Goal: Transaction & Acquisition: Purchase product/service

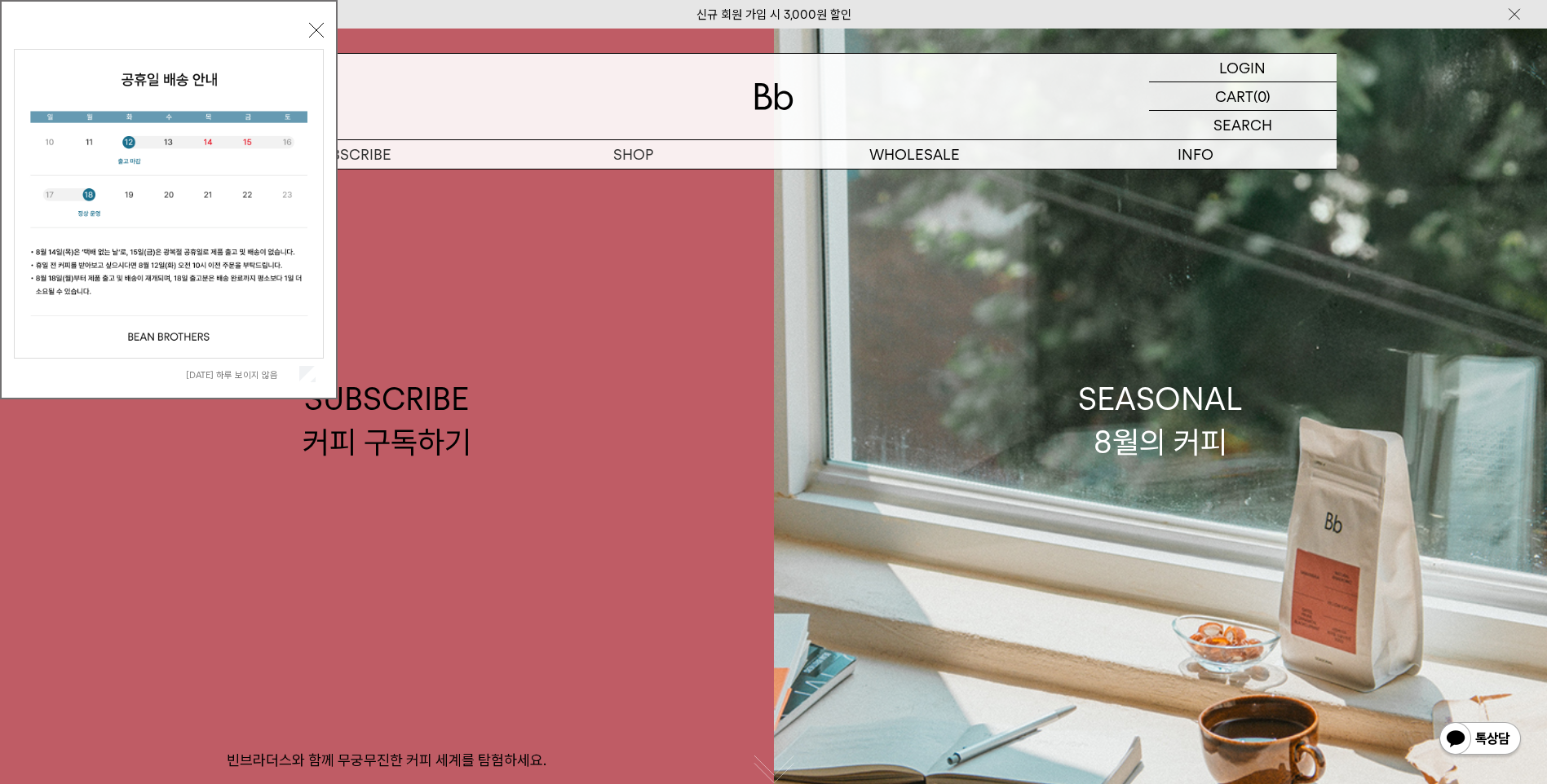
click at [317, 22] on div "오늘 하루 보이지 않음 닫기" at bounding box center [169, 204] width 310 height 372
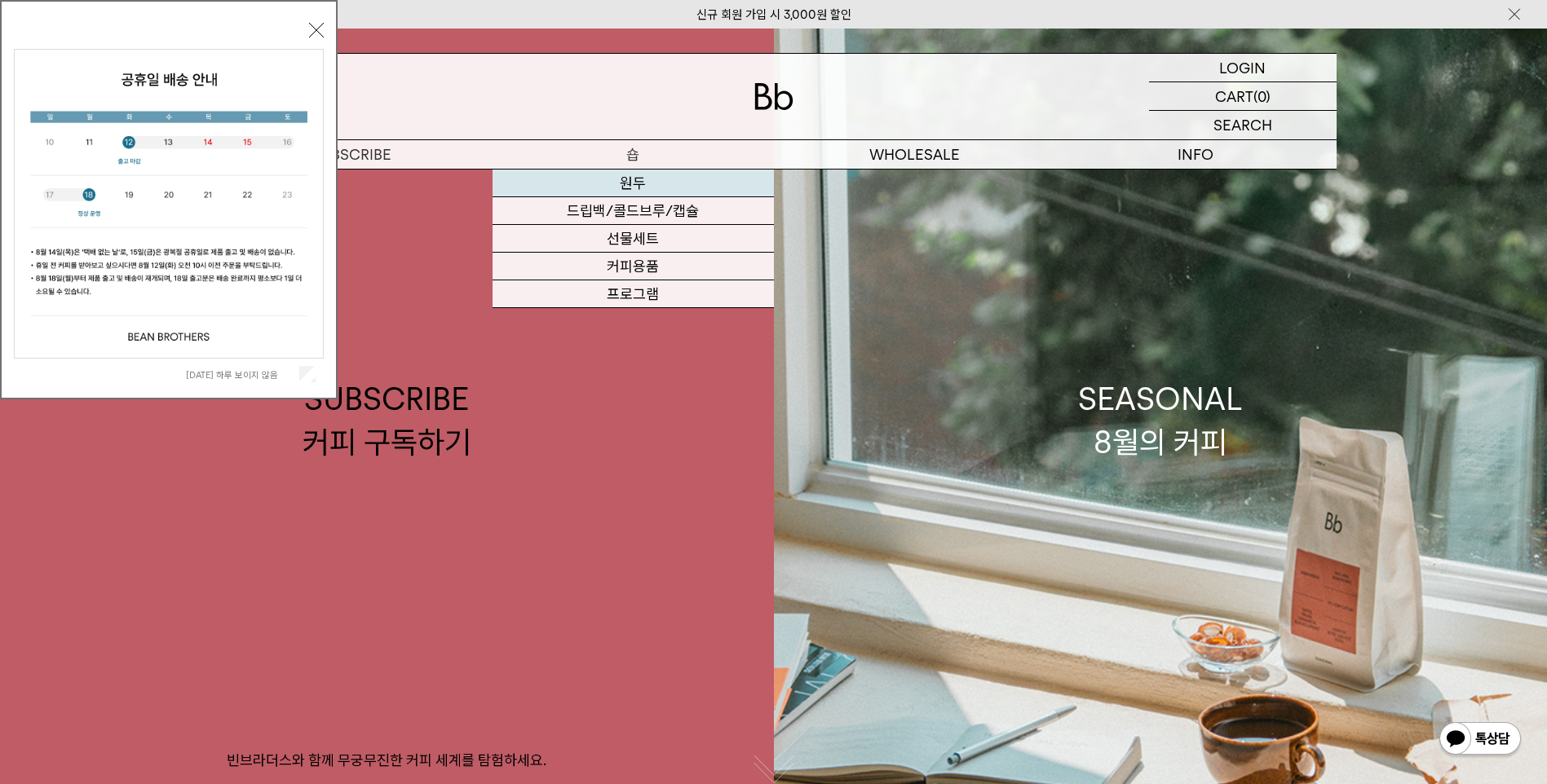
click at [639, 176] on link "원두" at bounding box center [634, 183] width 281 height 27
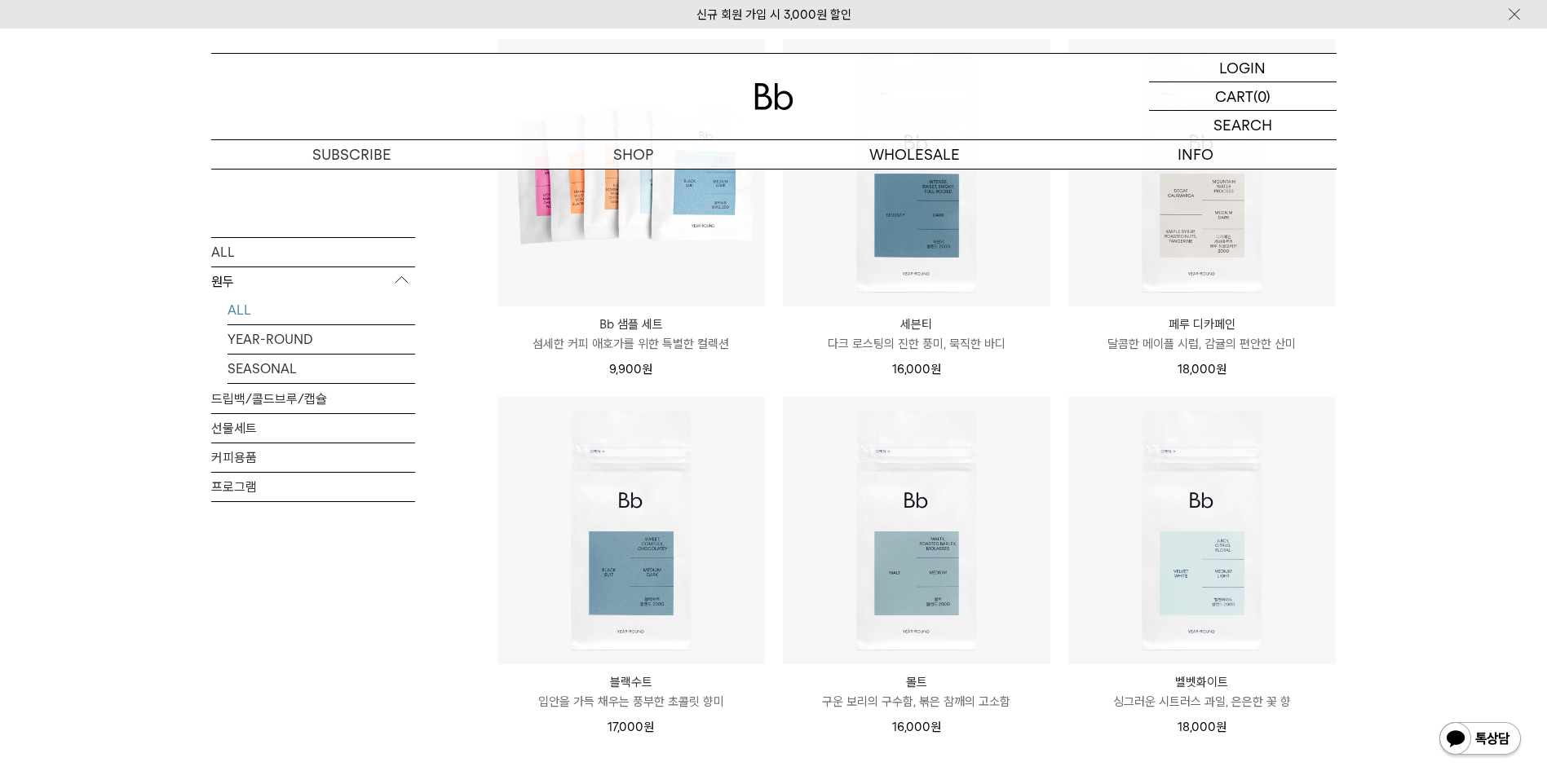
scroll to position [1059, 0]
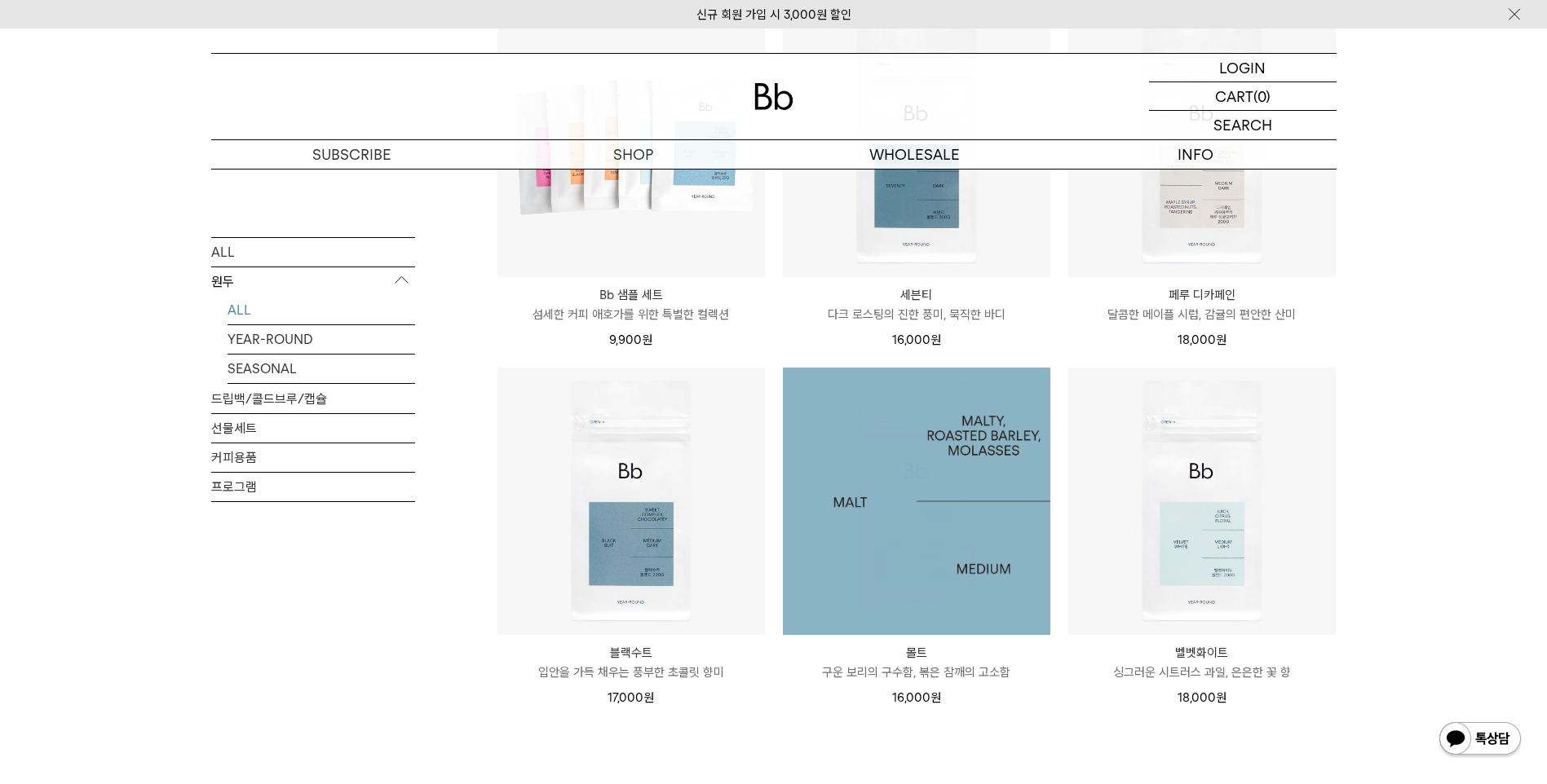
click at [923, 518] on img at bounding box center [916, 501] width 267 height 267
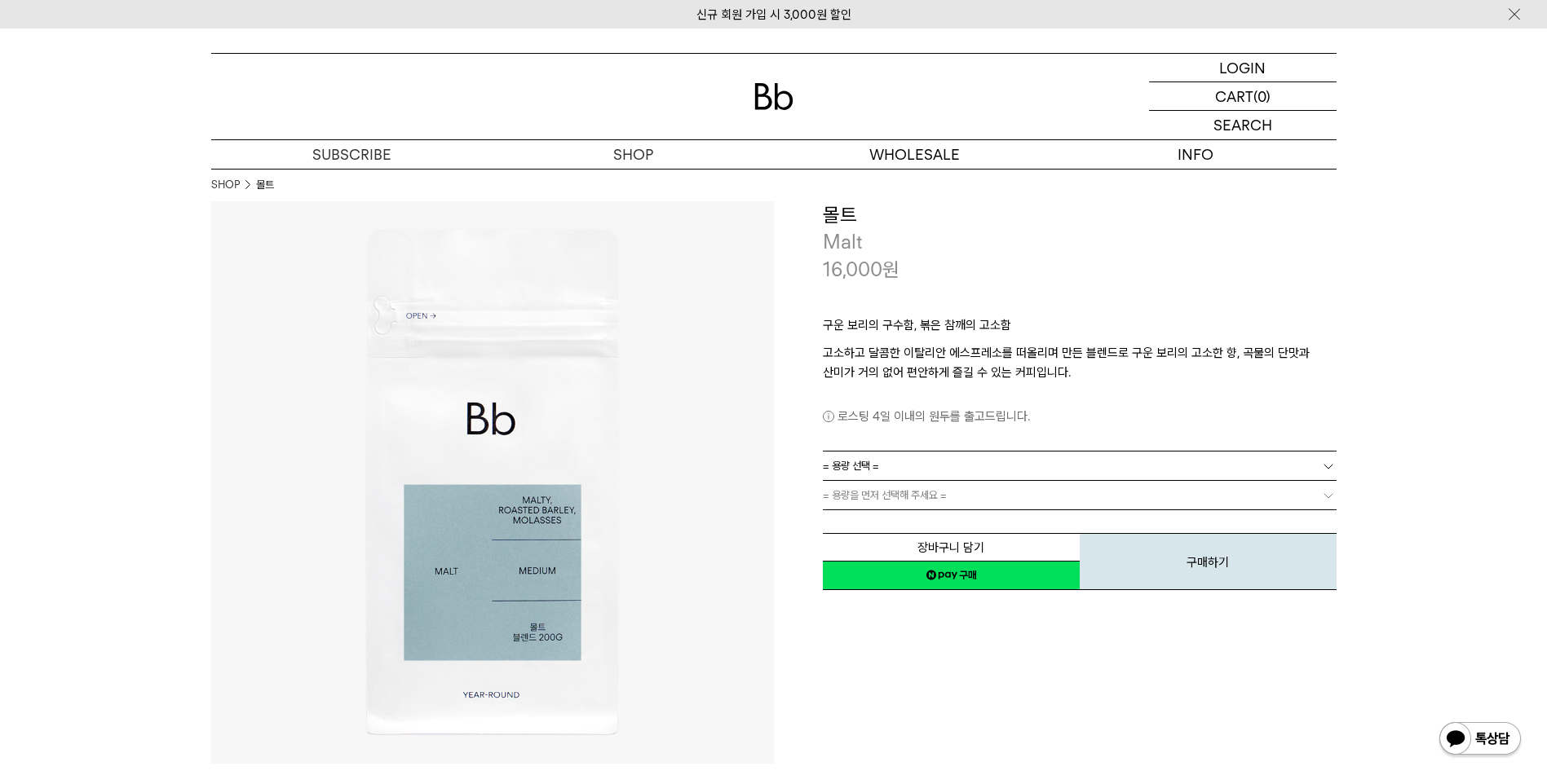
click at [960, 466] on link "= 용량 선택 =" at bounding box center [1079, 466] width 514 height 28
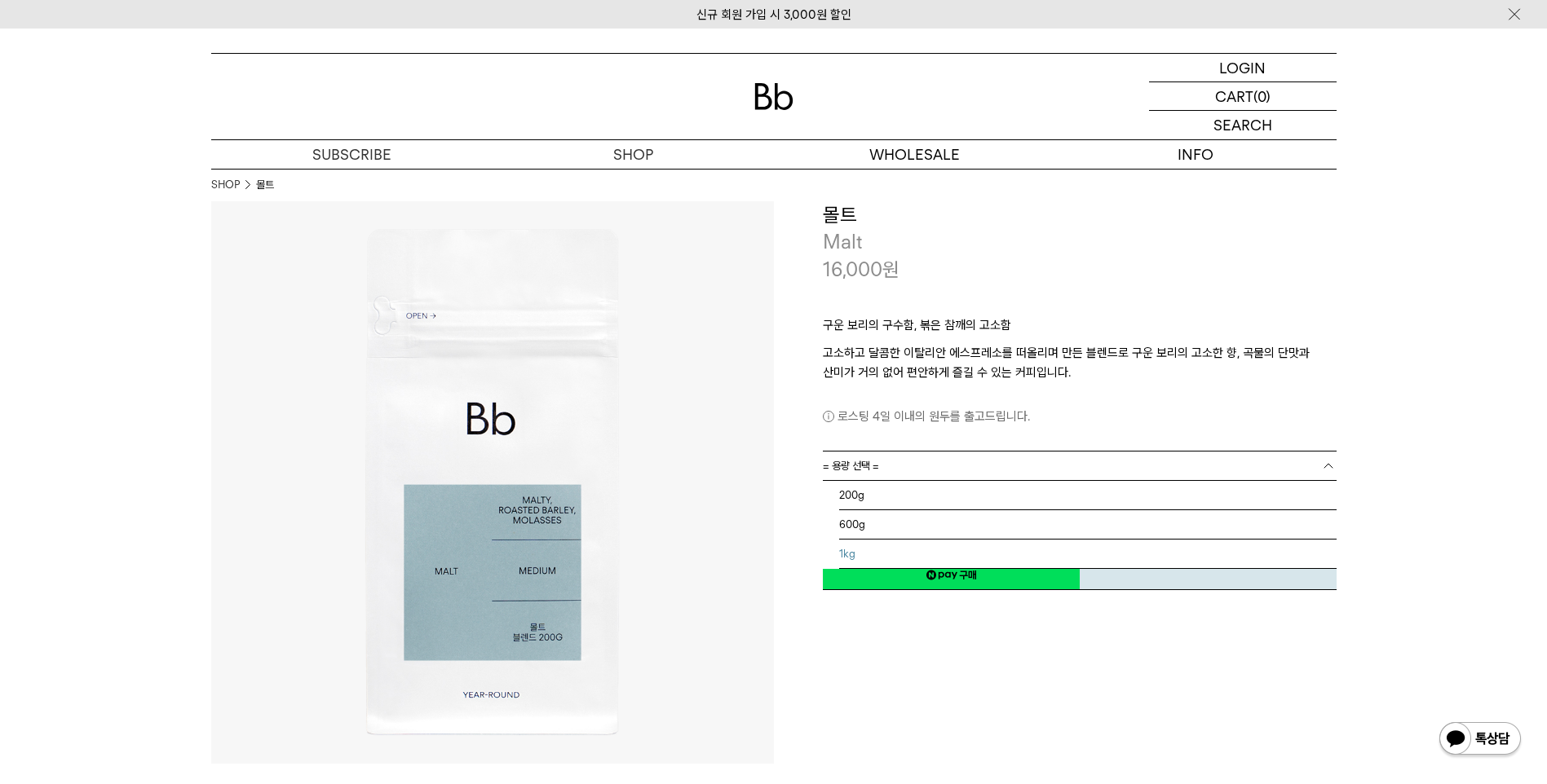
click at [878, 553] on li "1kg" at bounding box center [1088, 553] width 498 height 29
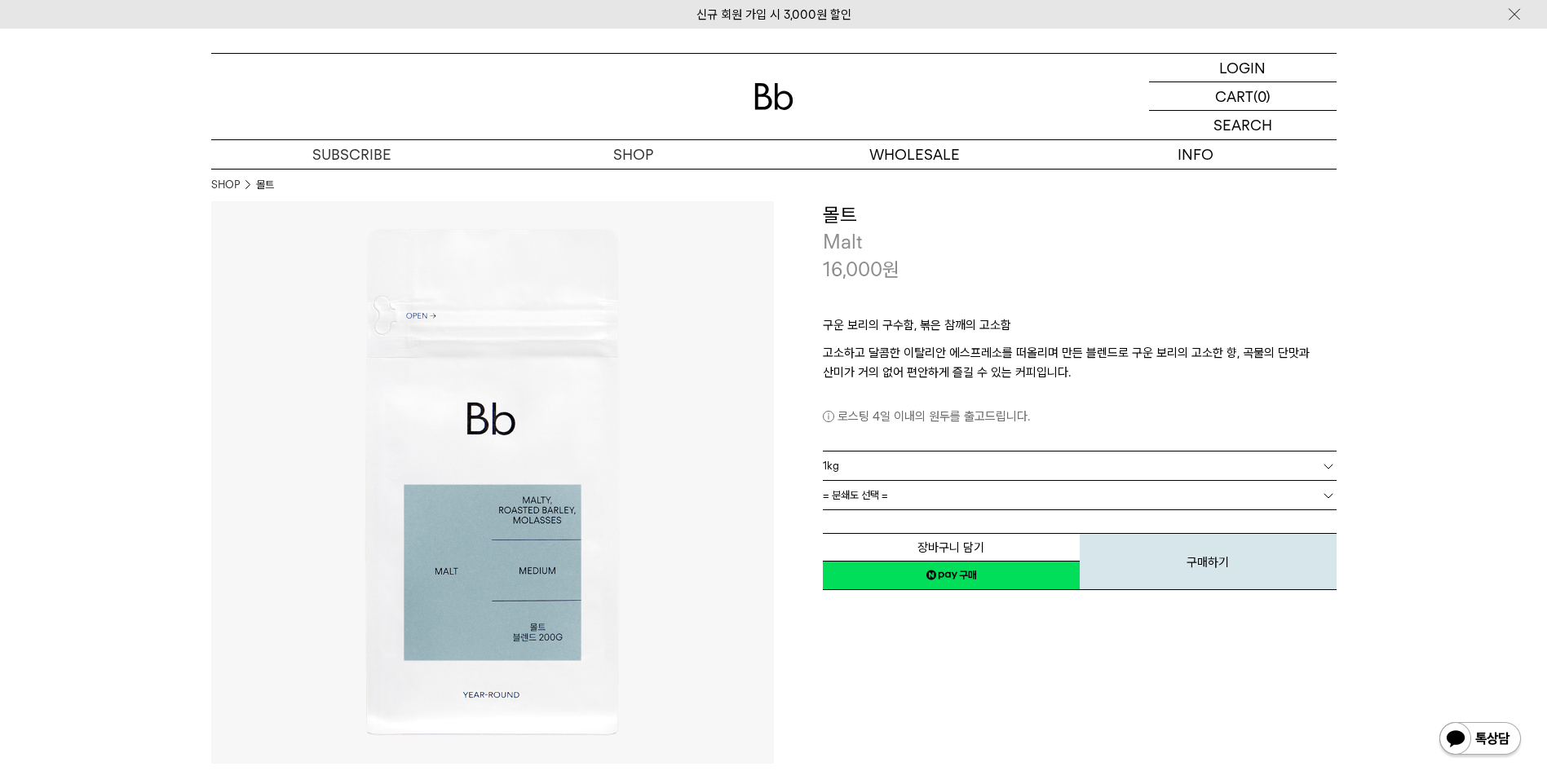
click at [983, 501] on link "= 분쇄도 선택 =" at bounding box center [1079, 495] width 514 height 28
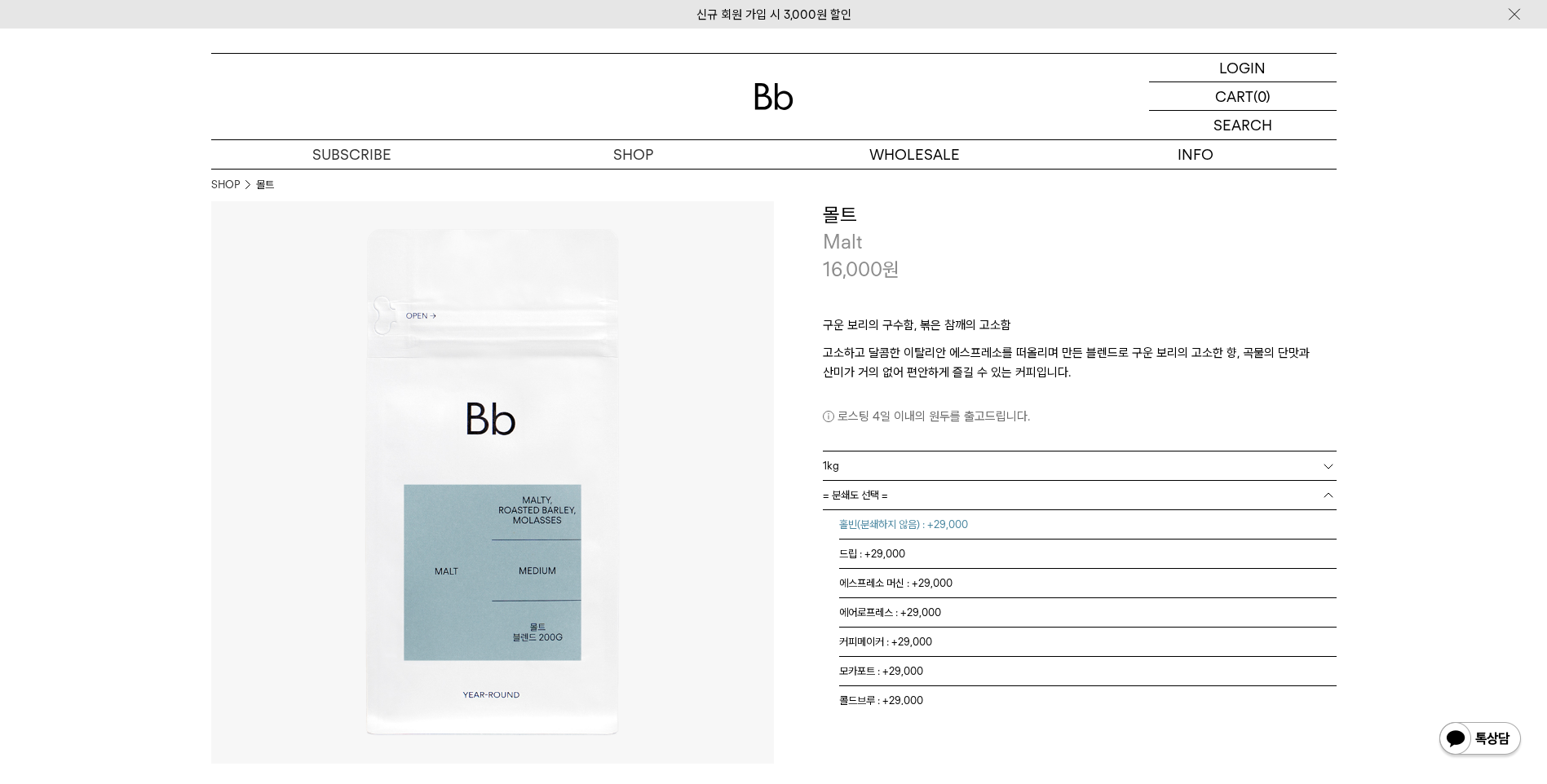
click at [933, 526] on li "홀빈(분쇄하지 않음) : +29,000" at bounding box center [1088, 524] width 498 height 29
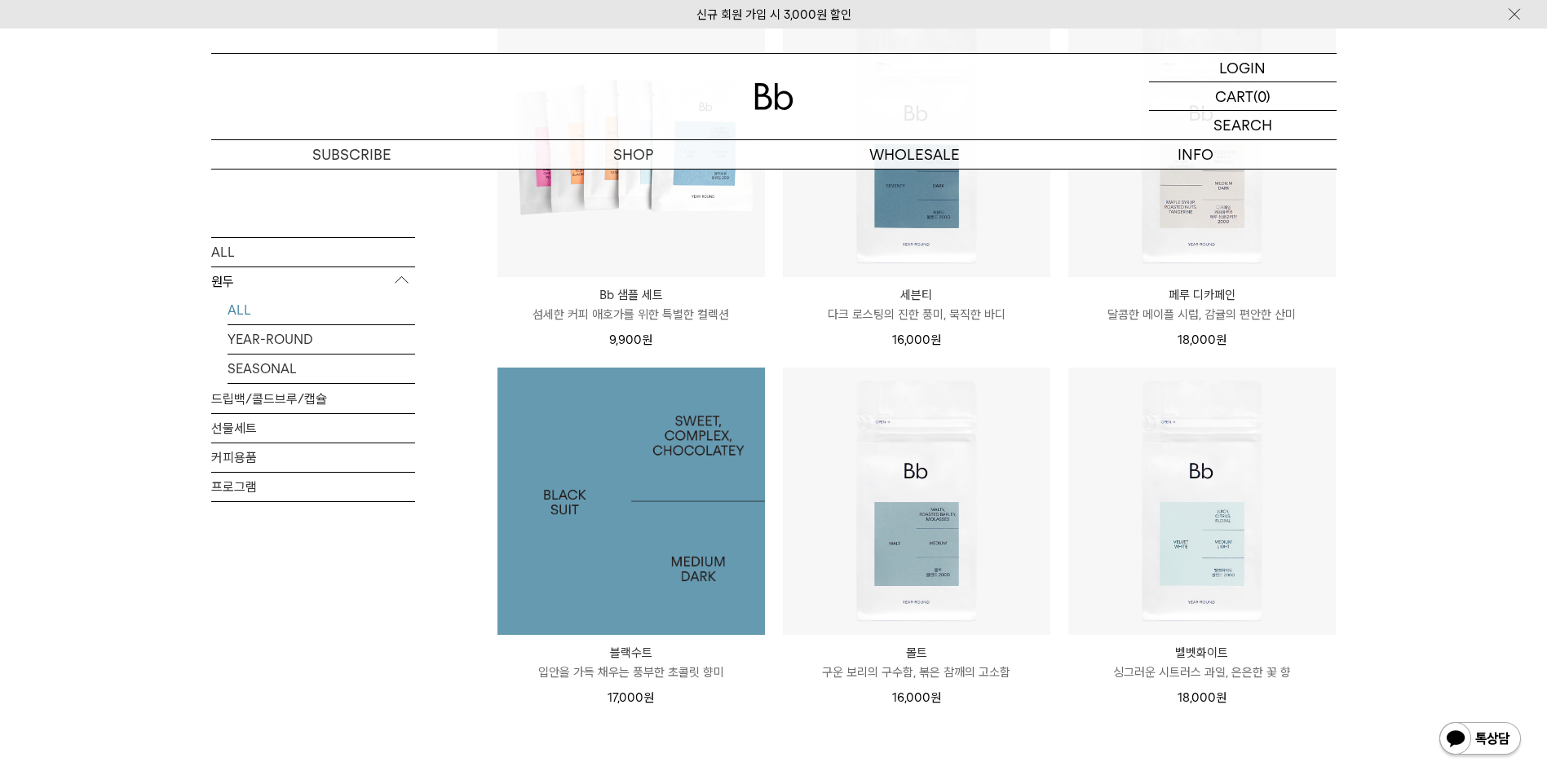
click at [587, 534] on img at bounding box center [631, 501] width 267 height 267
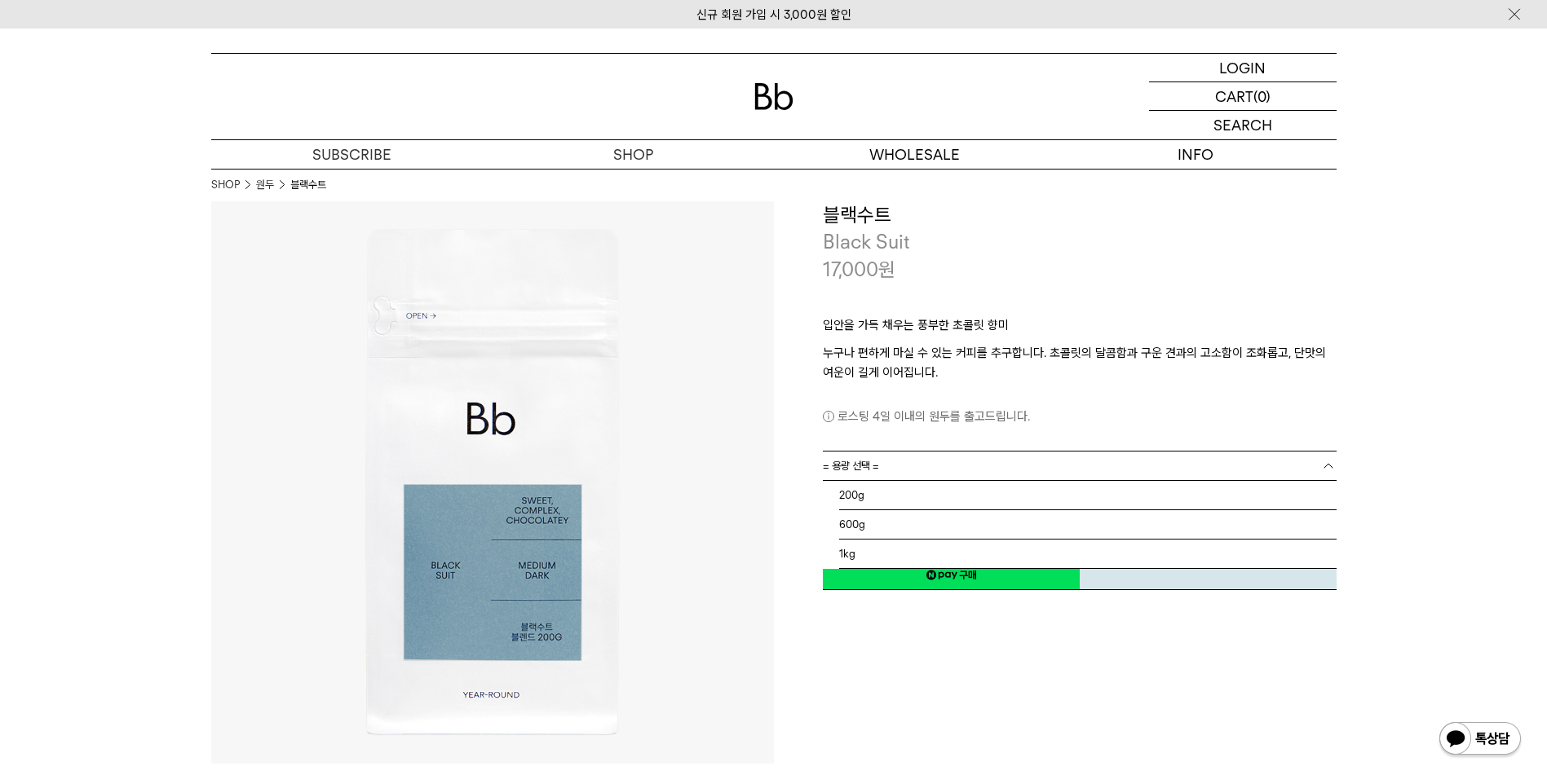
click at [884, 473] on link "= 용량 선택 =" at bounding box center [1079, 466] width 514 height 28
click at [868, 557] on li "1kg" at bounding box center [1088, 553] width 498 height 29
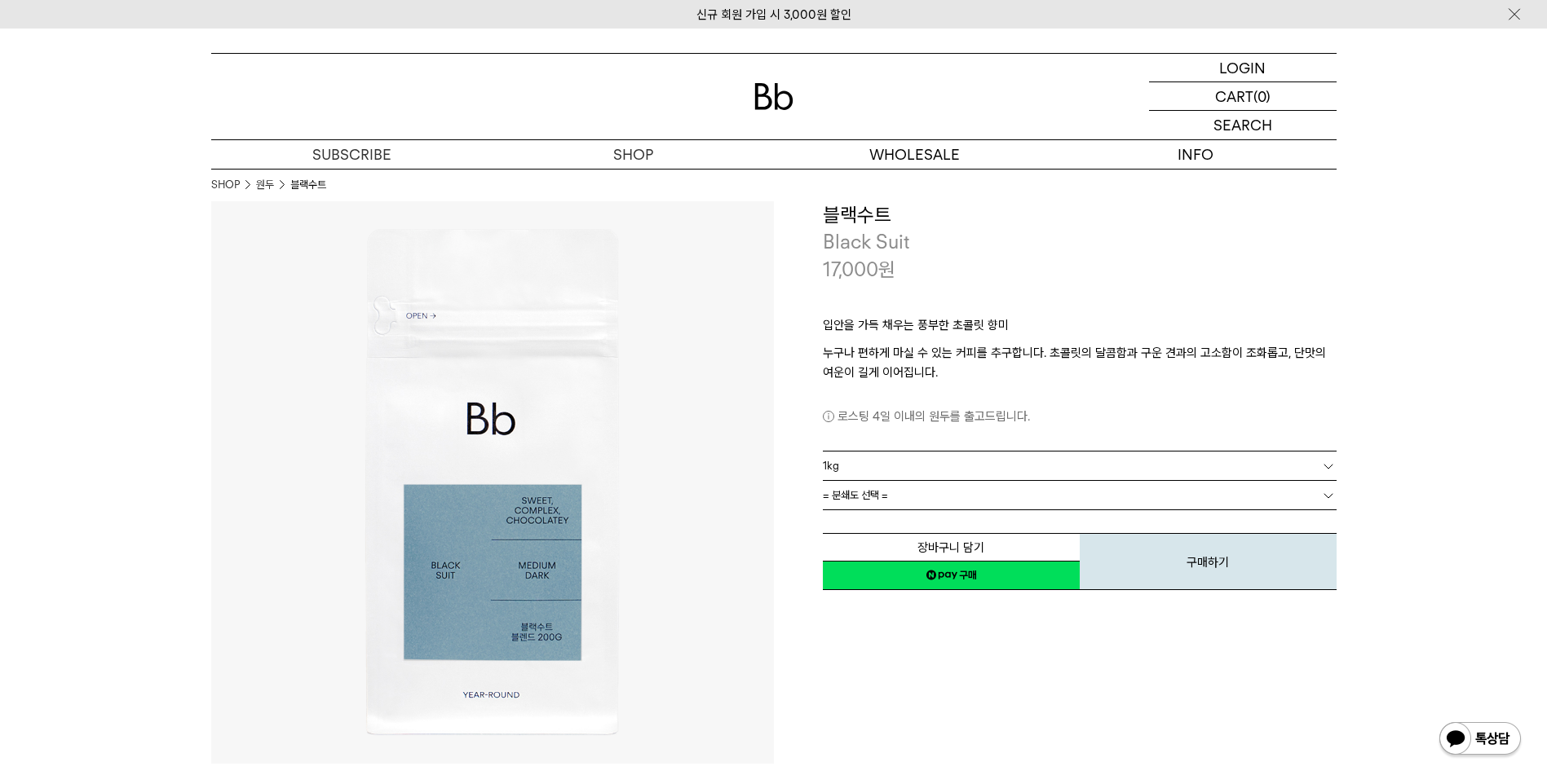
click at [892, 504] on link "= 분쇄도 선택 =" at bounding box center [1079, 495] width 514 height 28
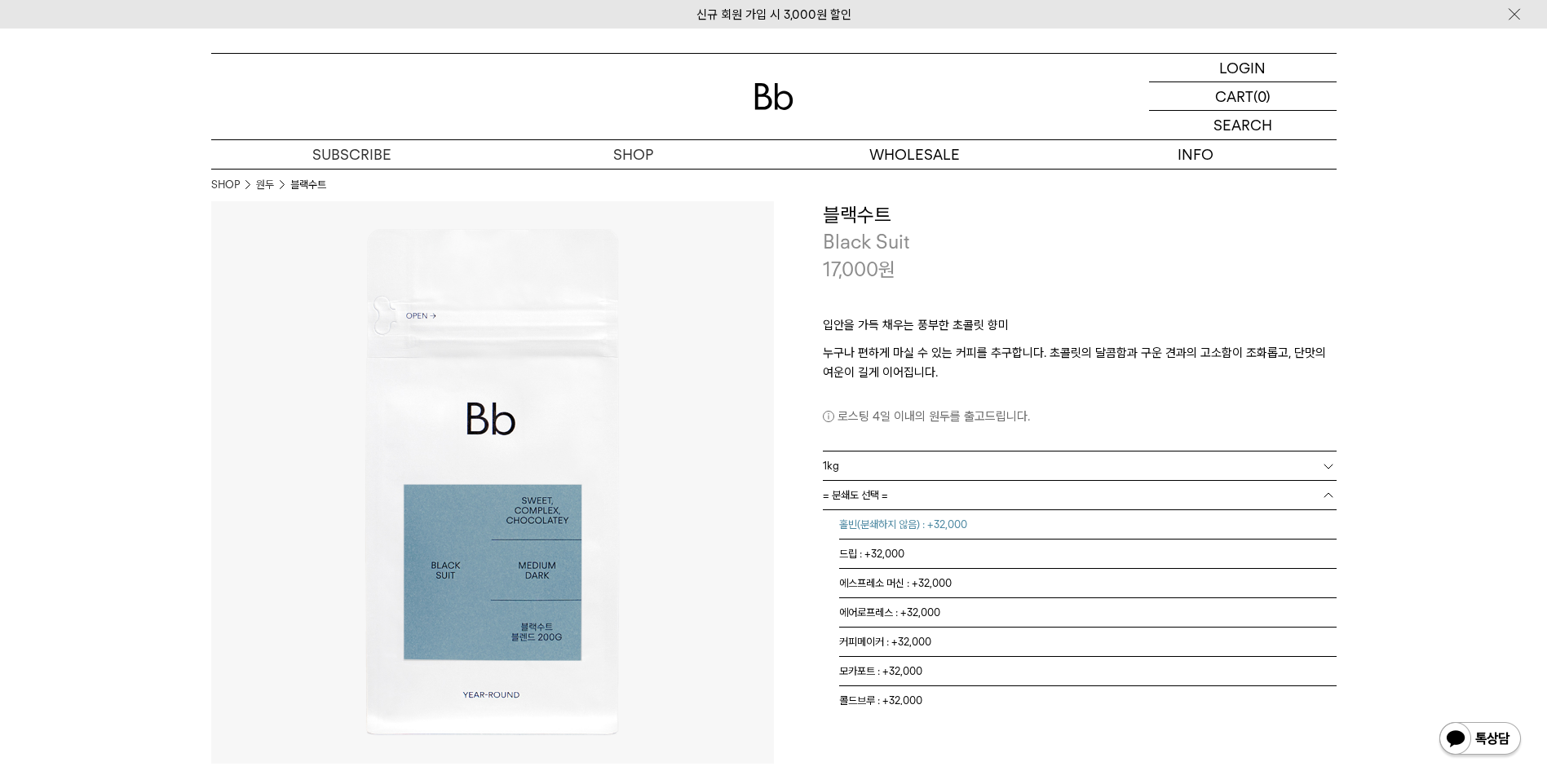
click at [895, 519] on li "홀빈(분쇄하지 않음) : +32,000" at bounding box center [1088, 524] width 498 height 29
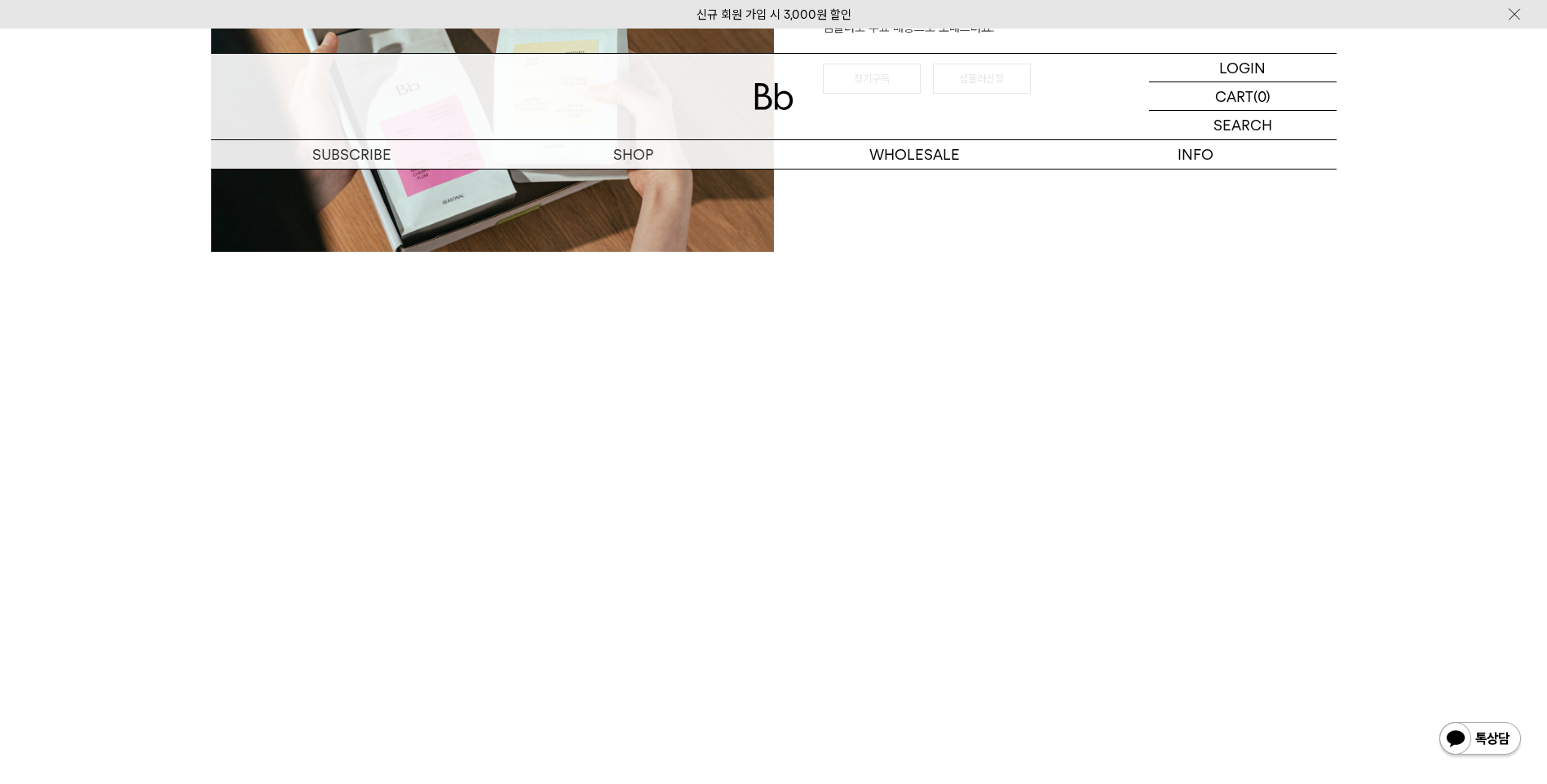
scroll to position [3179, 0]
